Goal: Information Seeking & Learning: Learn about a topic

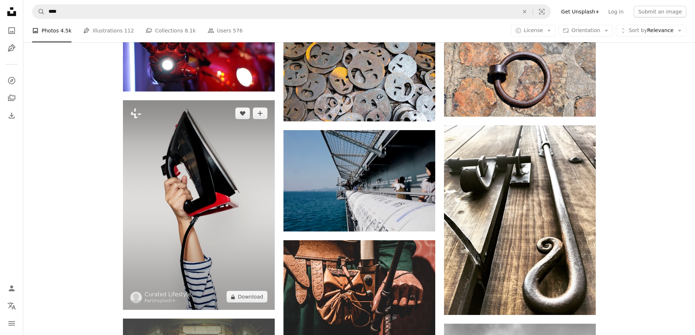
scroll to position [13320, 0]
click at [199, 195] on img at bounding box center [199, 205] width 152 height 210
click at [134, 112] on icon "Plus sign for Unsplash+" at bounding box center [136, 114] width 12 height 12
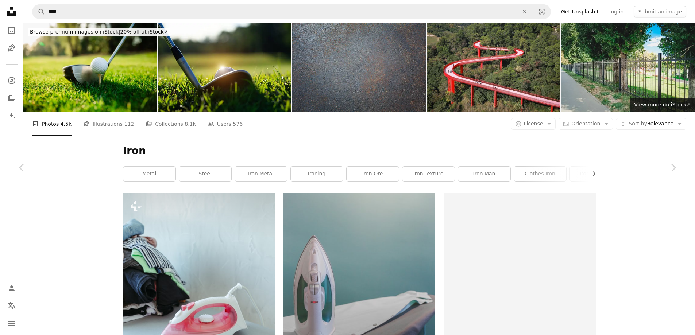
click at [5, 6] on button "An X shape" at bounding box center [7, 7] width 9 height 9
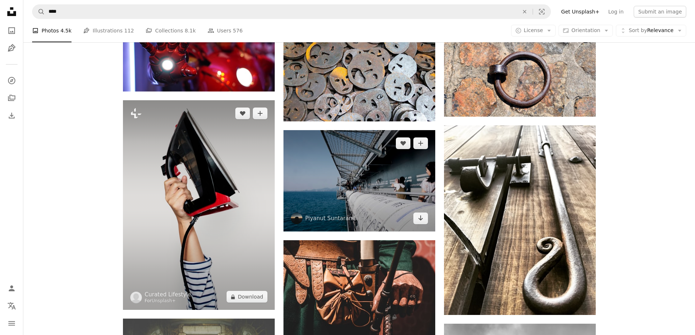
click at [236, 192] on img at bounding box center [199, 205] width 152 height 210
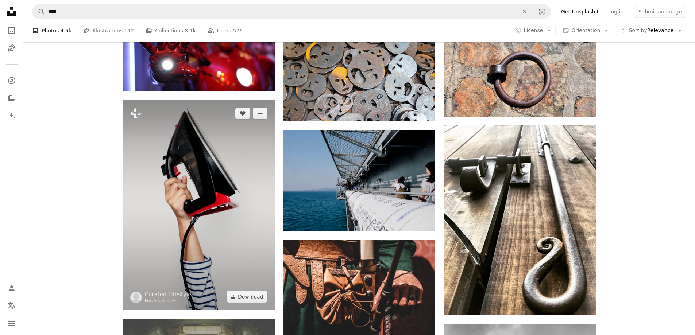
click at [212, 174] on img at bounding box center [199, 205] width 152 height 210
click at [245, 113] on icon "A heart" at bounding box center [243, 114] width 6 height 6
click at [190, 141] on img at bounding box center [199, 205] width 152 height 210
click at [221, 197] on img at bounding box center [199, 205] width 152 height 210
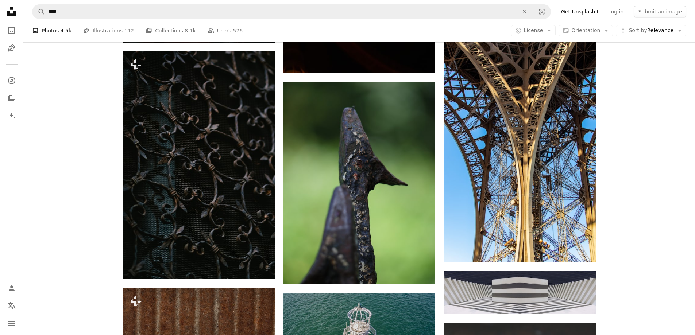
scroll to position [8176, 0]
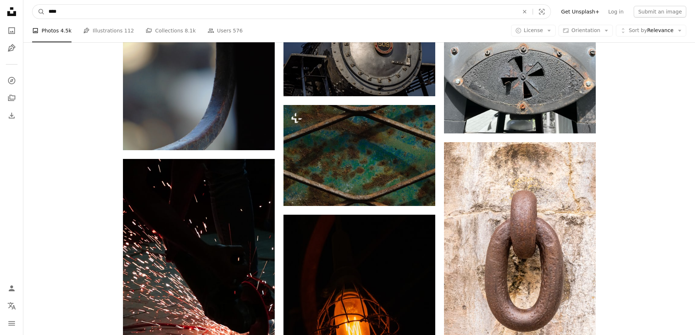
click at [80, 9] on input "****" at bounding box center [281, 12] width 472 height 14
click at [32, 5] on button "A magnifying glass" at bounding box center [38, 12] width 12 height 14
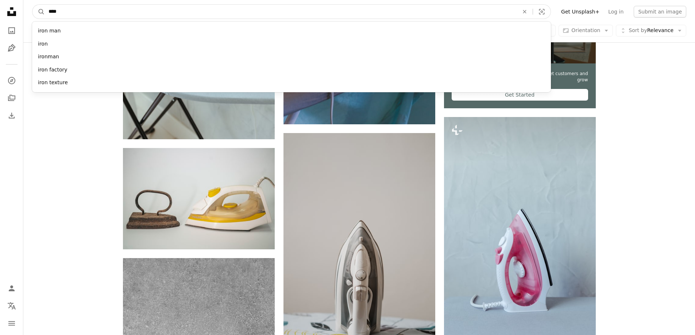
scroll to position [365, 0]
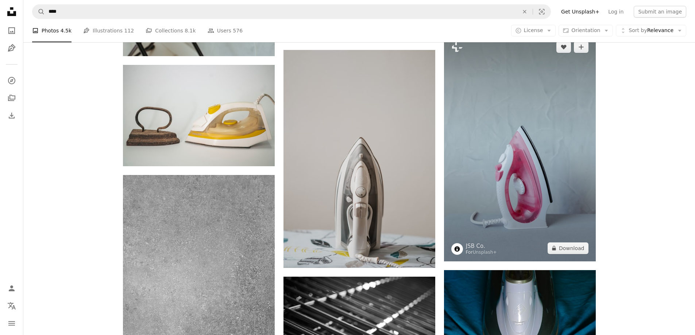
click at [527, 161] on img at bounding box center [520, 148] width 152 height 228
click at [519, 140] on img at bounding box center [520, 148] width 152 height 228
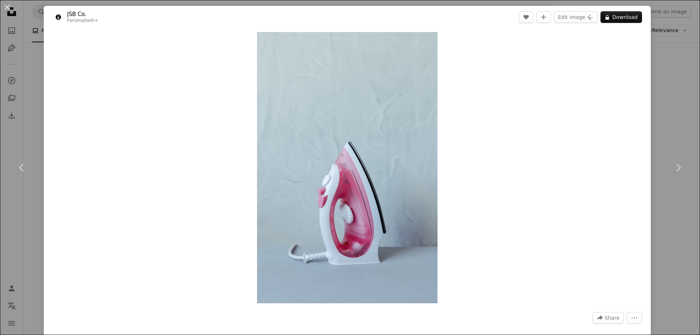
drag, startPoint x: 8, startPoint y: 9, endPoint x: 304, endPoint y: 125, distance: 317.6
click at [8, 9] on button "An X shape" at bounding box center [7, 7] width 9 height 9
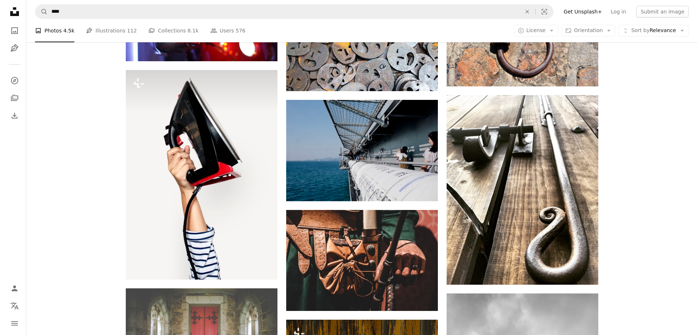
scroll to position [13353, 0]
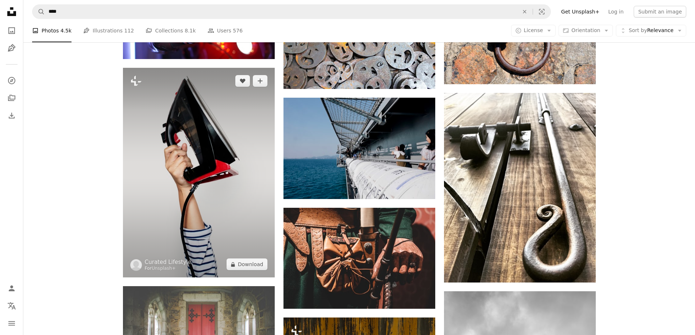
click at [218, 196] on img at bounding box center [199, 173] width 152 height 210
click at [210, 191] on img at bounding box center [199, 173] width 152 height 210
click at [204, 131] on img at bounding box center [199, 173] width 152 height 210
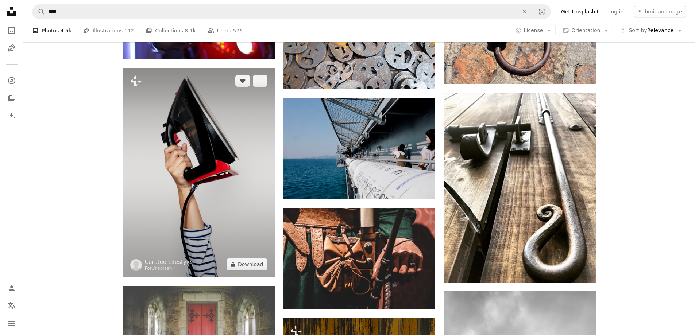
click at [239, 114] on img at bounding box center [199, 173] width 152 height 210
click at [240, 114] on img at bounding box center [199, 173] width 152 height 210
click at [247, 264] on button "A lock Download" at bounding box center [247, 265] width 41 height 12
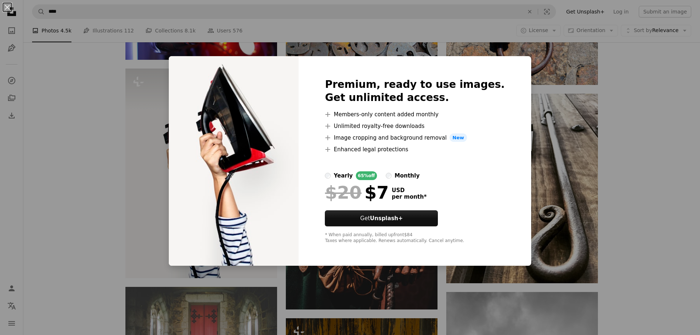
click at [680, 176] on div "An X shape Premium, ready to use images. Get unlimited access. A plus sign Memb…" at bounding box center [350, 167] width 700 height 335
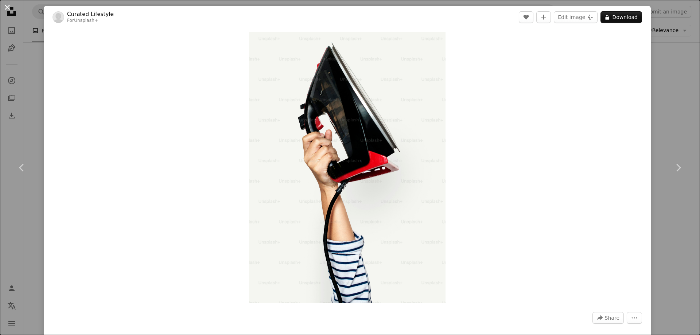
click at [7, 9] on button "An X shape" at bounding box center [7, 7] width 9 height 9
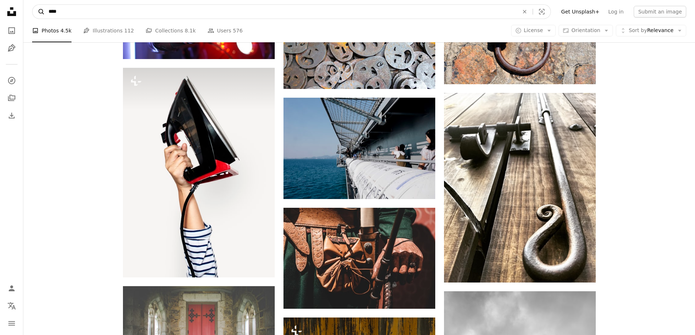
drag, startPoint x: 80, startPoint y: 7, endPoint x: 37, endPoint y: 12, distance: 43.4
click at [38, 12] on form "A magnifying glass **** An X shape Visual search" at bounding box center [291, 11] width 519 height 15
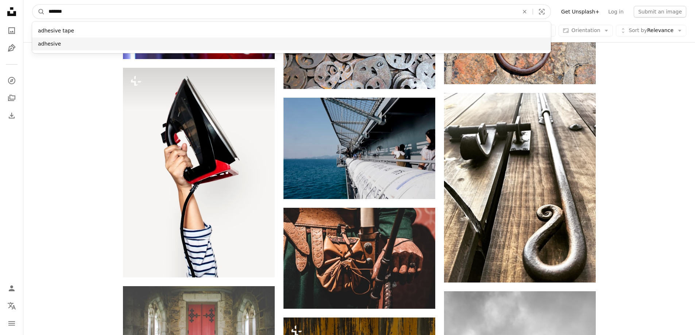
type input "*******"
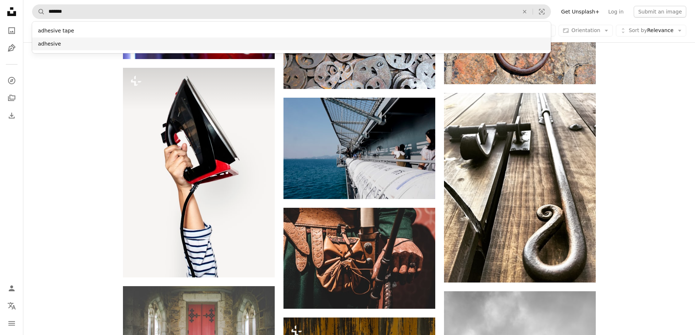
click at [80, 44] on div "adhesive" at bounding box center [291, 44] width 519 height 13
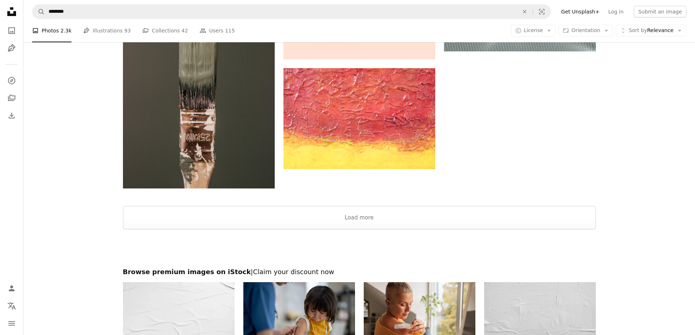
scroll to position [1459, 0]
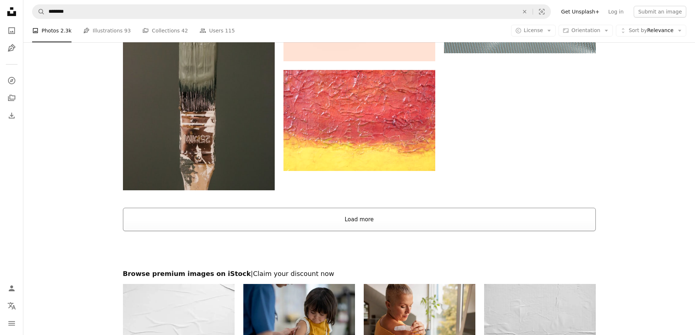
click at [344, 220] on button "Load more" at bounding box center [359, 219] width 473 height 23
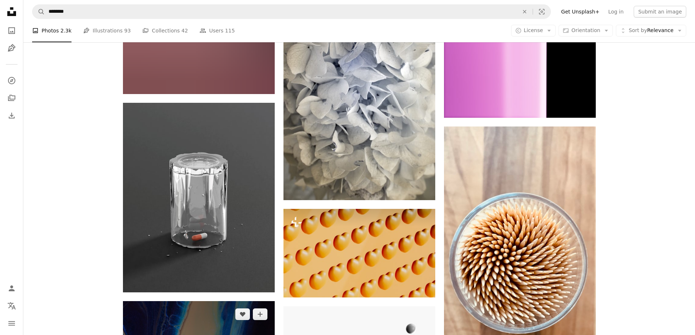
scroll to position [6713, 0]
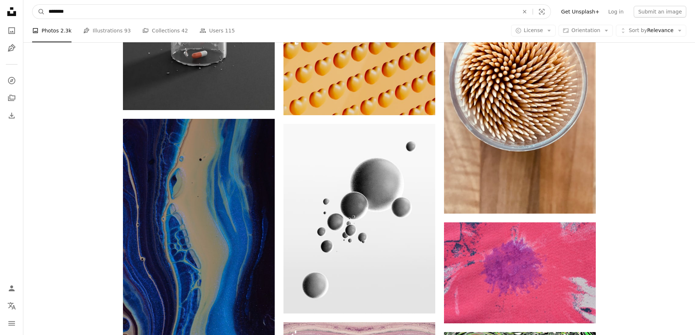
click at [164, 15] on input "********" at bounding box center [281, 12] width 472 height 14
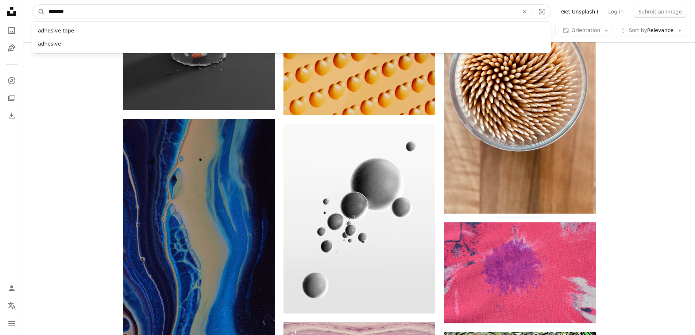
click at [154, 15] on input "********" at bounding box center [281, 12] width 472 height 14
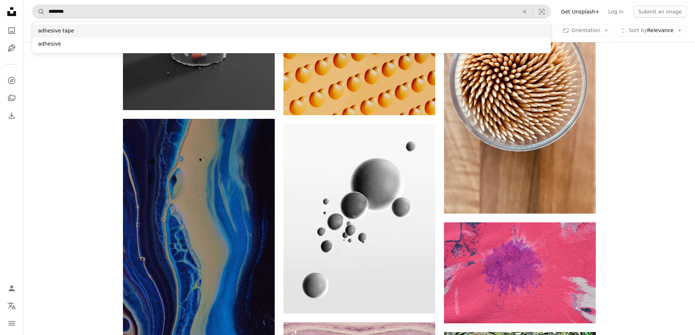
click at [141, 30] on div "adhesive tape" at bounding box center [291, 30] width 519 height 13
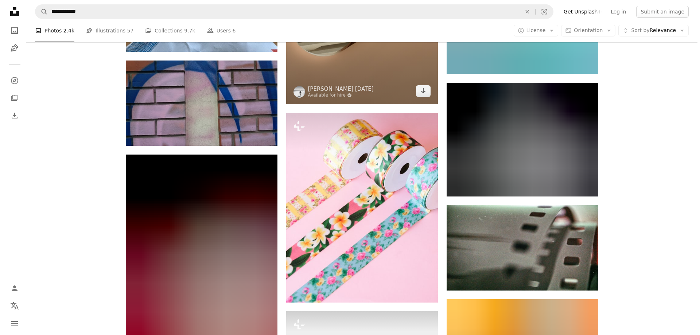
scroll to position [7442, 0]
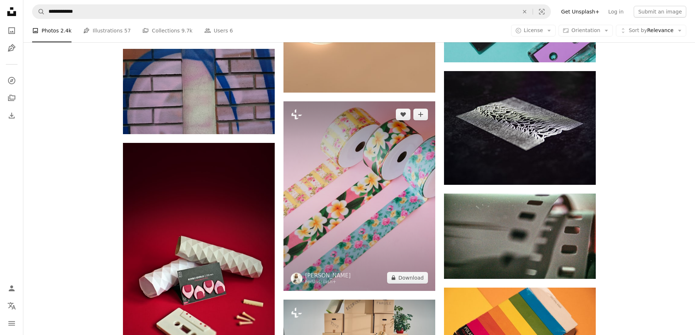
click at [380, 204] on img at bounding box center [359, 196] width 152 height 190
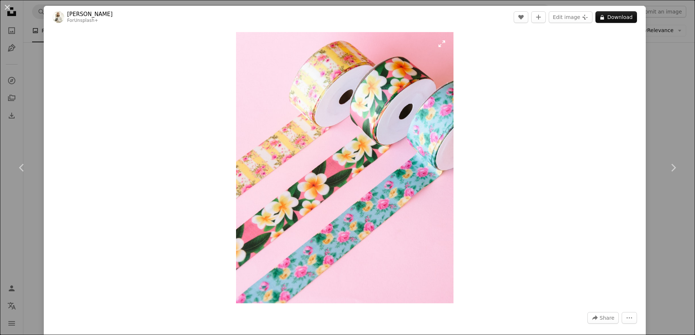
click at [419, 101] on img "Zoom in on this image" at bounding box center [344, 167] width 217 height 271
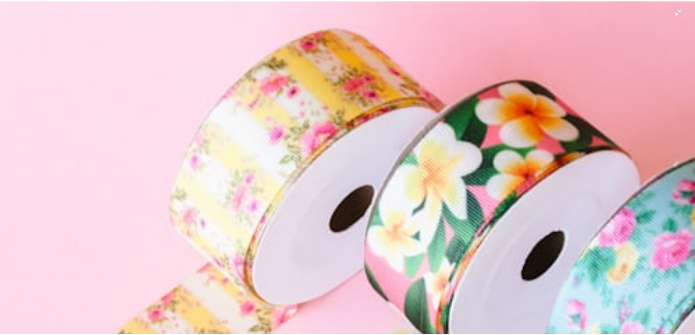
scroll to position [264, 0]
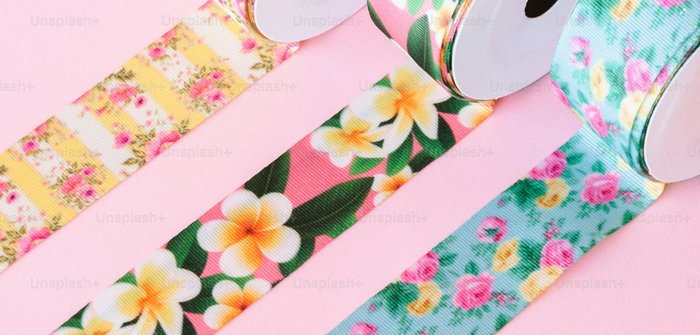
click at [463, 148] on img "Zoom out on this image" at bounding box center [350, 174] width 701 height 877
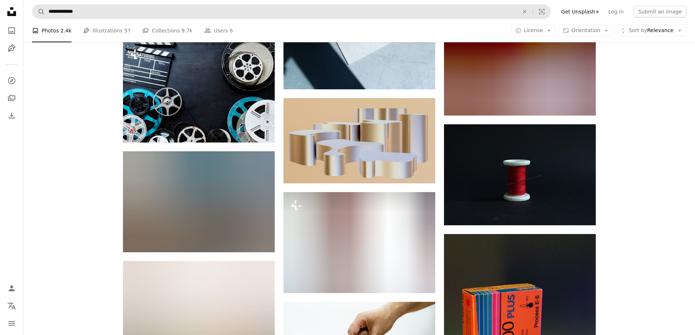
scroll to position [9850, 0]
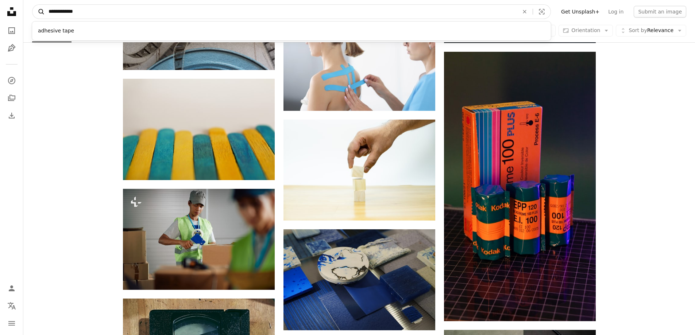
drag, startPoint x: 89, startPoint y: 9, endPoint x: 43, endPoint y: 9, distance: 45.6
click at [43, 9] on form "**********" at bounding box center [291, 11] width 519 height 15
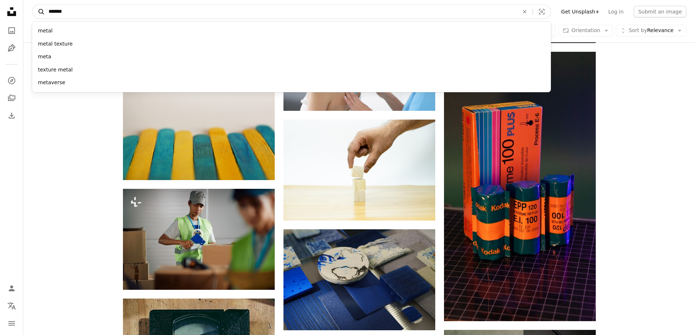
type input "*******"
click at [32, 5] on button "A magnifying glass" at bounding box center [38, 12] width 12 height 14
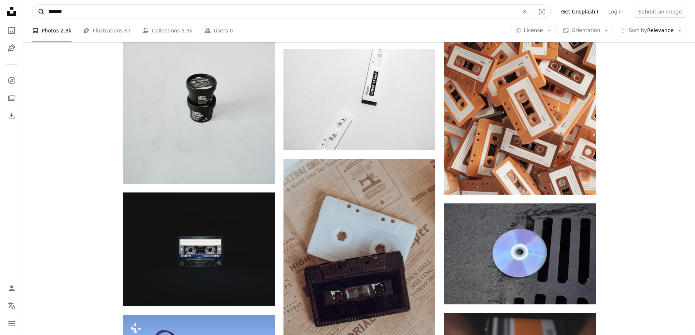
scroll to position [7728, 0]
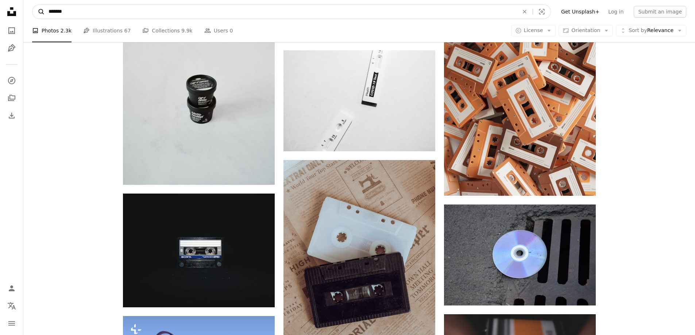
drag, startPoint x: 118, startPoint y: 12, endPoint x: 43, endPoint y: 8, distance: 75.3
click at [43, 8] on form "A magnifying glass ******* An X shape Visual search" at bounding box center [291, 11] width 519 height 15
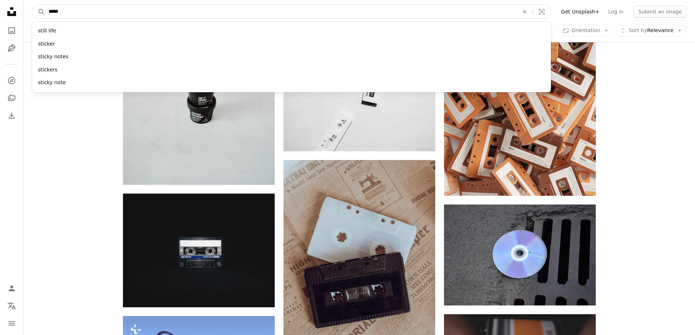
type input "******"
click button "A magnifying glass" at bounding box center [38, 12] width 12 height 14
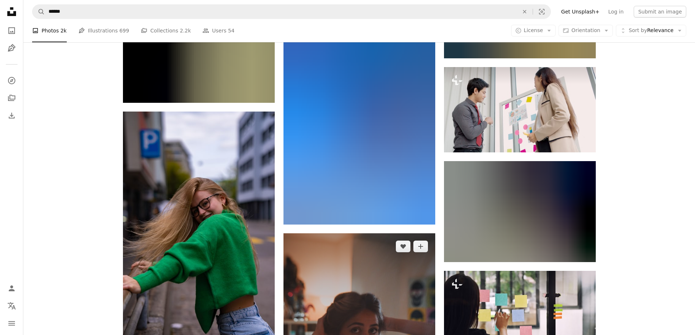
scroll to position [16782, 0]
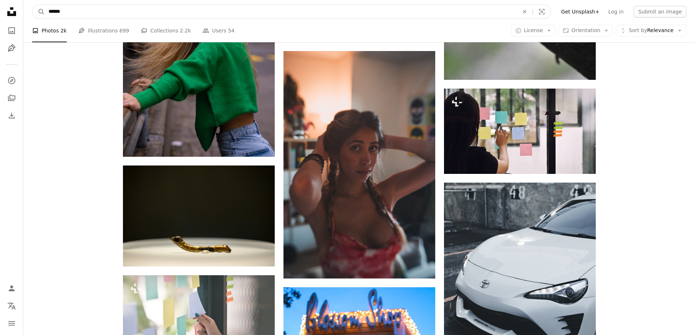
drag, startPoint x: 77, startPoint y: 15, endPoint x: 55, endPoint y: 16, distance: 22.3
click at [55, 16] on input "******" at bounding box center [281, 12] width 472 height 14
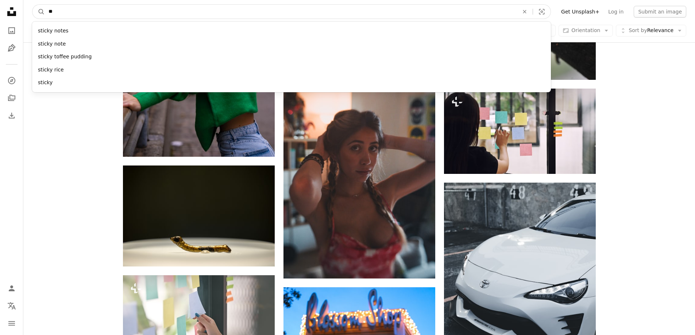
type input "*"
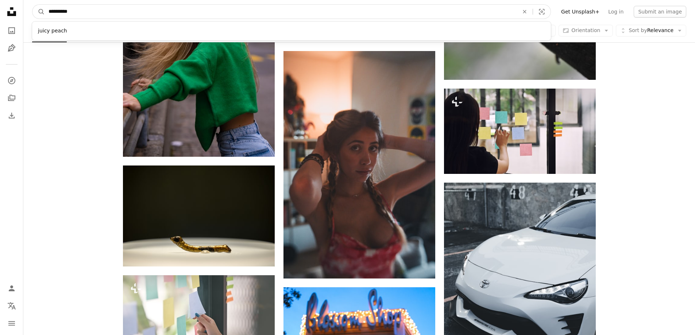
type input "**********"
click button "A magnifying glass" at bounding box center [38, 12] width 12 height 14
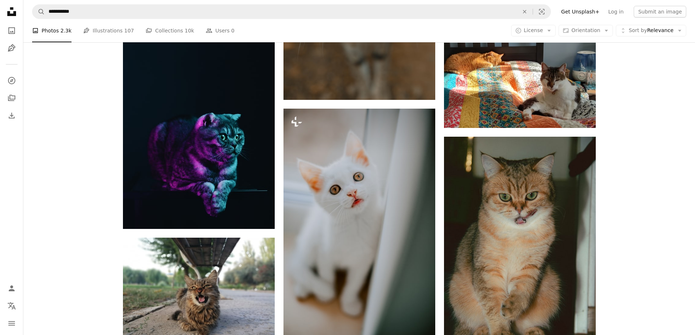
scroll to position [2043, 0]
